Goal: Task Accomplishment & Management: Use online tool/utility

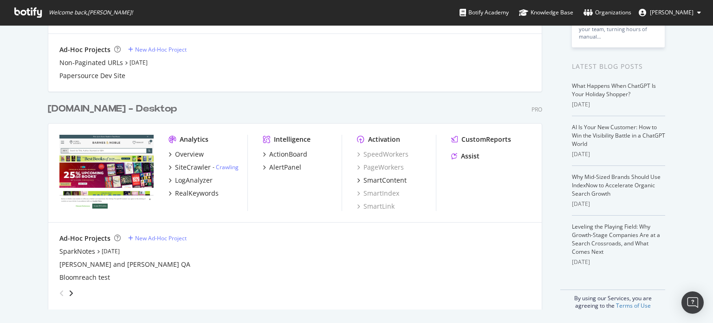
scroll to position [157, 0]
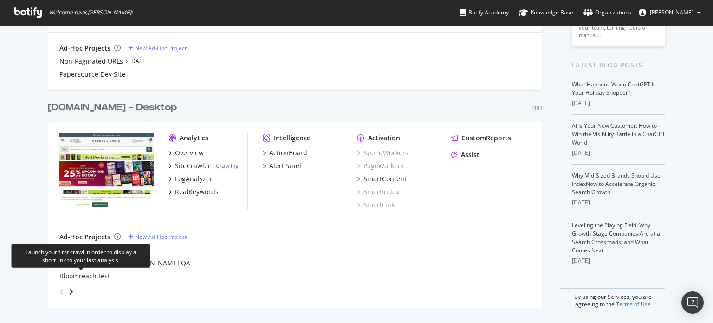
click at [105, 262] on div "Launch your first crawl in order to display a short link to your last analysis." at bounding box center [80, 255] width 123 height 16
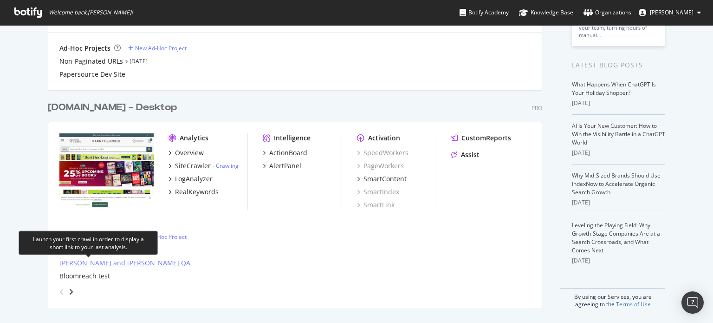
click at [104, 262] on div "[PERSON_NAME] and [PERSON_NAME] QA" at bounding box center [124, 262] width 131 height 9
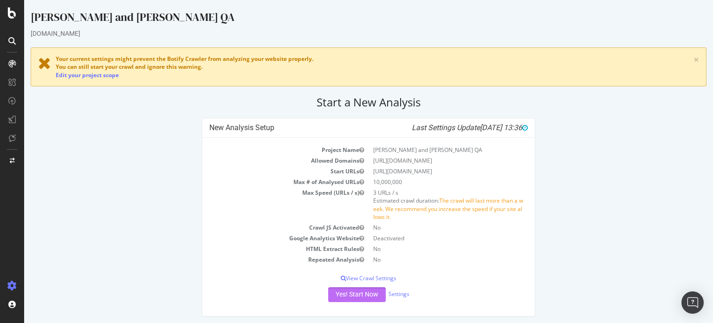
click at [359, 295] on button "Yes! Start Now" at bounding box center [357, 294] width 58 height 15
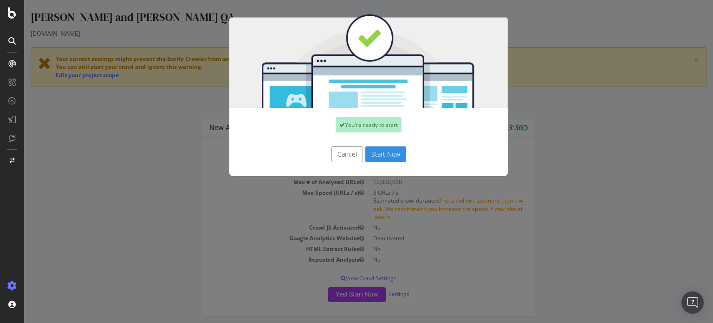
click at [384, 155] on button "Start Now" at bounding box center [385, 154] width 41 height 16
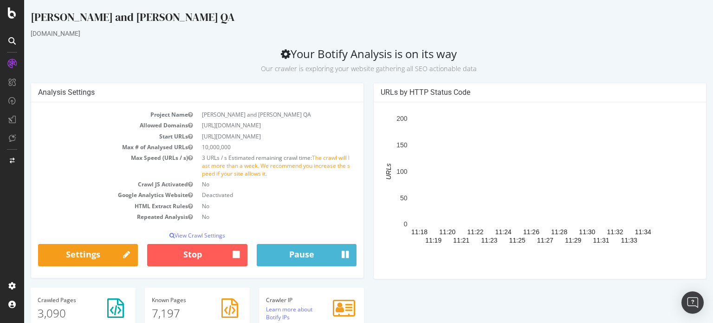
scroll to position [46, 0]
